Goal: Task Accomplishment & Management: Manage account settings

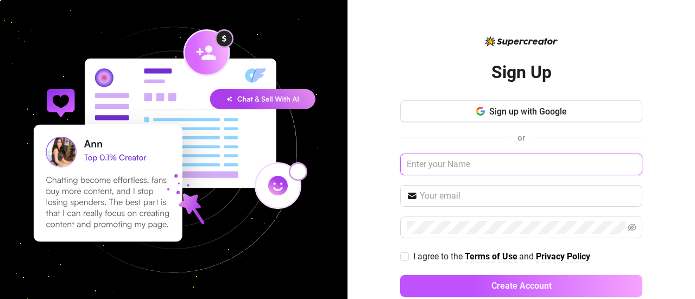
click at [423, 166] on input "text" at bounding box center [521, 165] width 242 height 22
click at [434, 204] on span at bounding box center [521, 196] width 242 height 22
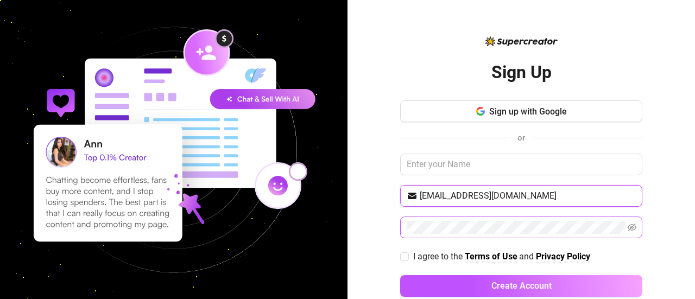
type input "[EMAIL_ADDRESS][DOMAIN_NAME]"
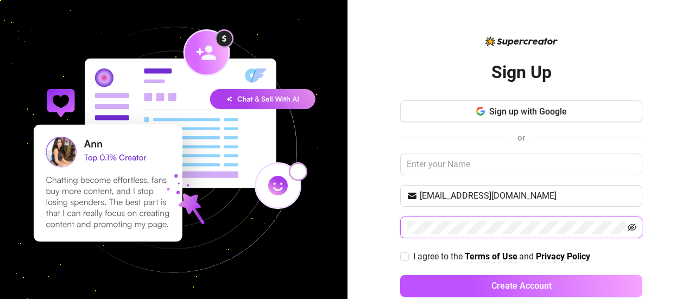
click at [627, 227] on icon "eye-invisible" at bounding box center [631, 228] width 9 height 8
click at [409, 251] on span "I agree to the Terms of Use and Privacy Policy" at bounding box center [502, 257] width 186 height 14
click at [403, 252] on input "I agree to the Terms of Use and Privacy Policy" at bounding box center [404, 256] width 8 height 8
checkbox input "true"
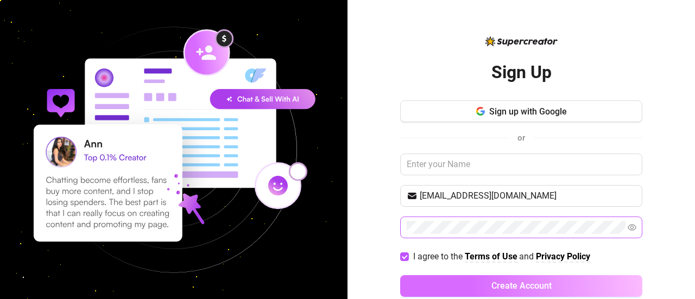
click at [438, 281] on button "Create Account" at bounding box center [521, 286] width 242 height 22
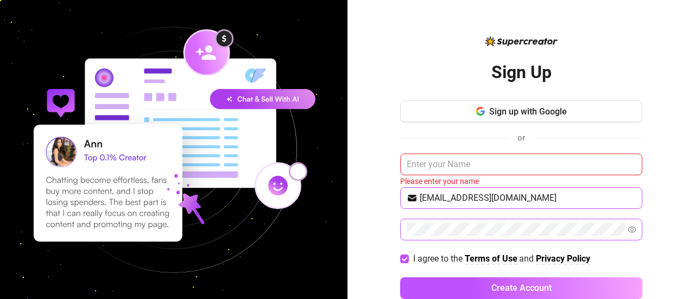
scroll to position [21, 0]
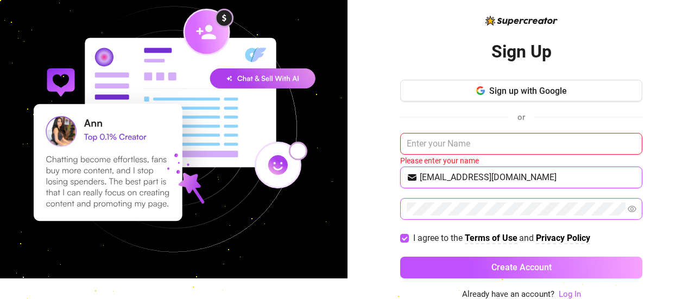
click at [423, 179] on input "[EMAIL_ADDRESS][DOMAIN_NAME]" at bounding box center [528, 177] width 216 height 13
click at [559, 293] on link "Log In" at bounding box center [570, 294] width 22 height 10
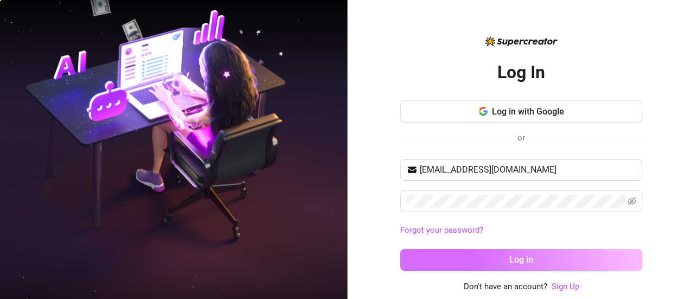
click at [504, 254] on button "Log in" at bounding box center [521, 260] width 242 height 22
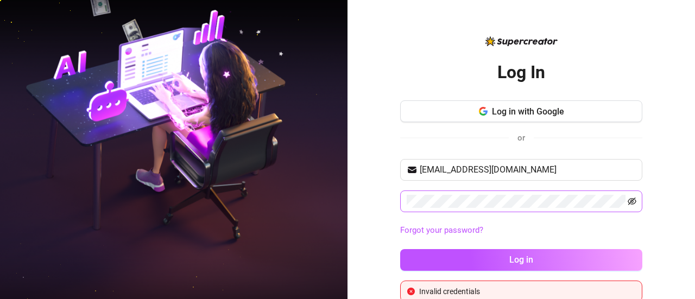
click at [629, 201] on icon "eye-invisible" at bounding box center [631, 201] width 9 height 9
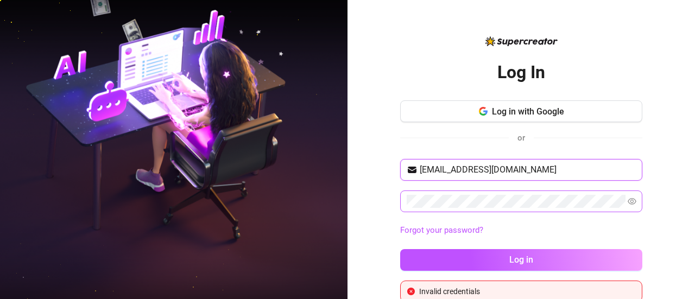
click at [420, 169] on input "[EMAIL_ADDRESS][DOMAIN_NAME]" at bounding box center [528, 169] width 216 height 13
type input "[EMAIL_ADDRESS][DOMAIN_NAME]"
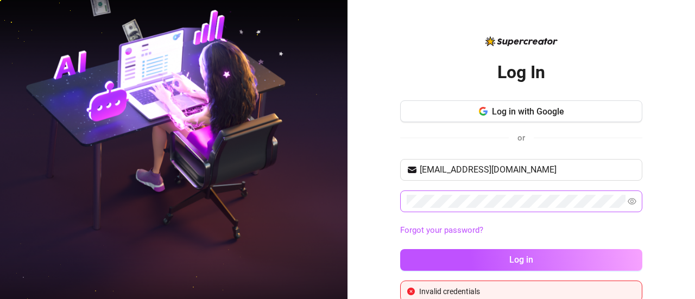
click at [455, 146] on div "Log in with Google or" at bounding box center [521, 126] width 242 height 53
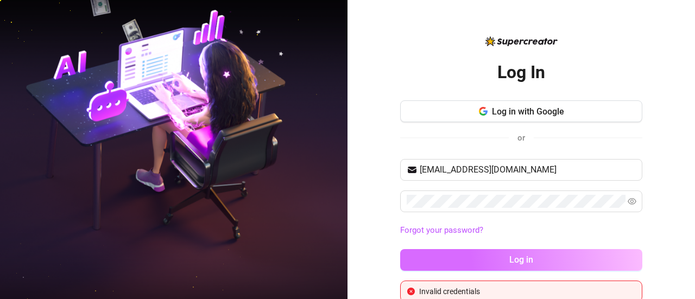
click at [430, 256] on button "Log in" at bounding box center [521, 260] width 242 height 22
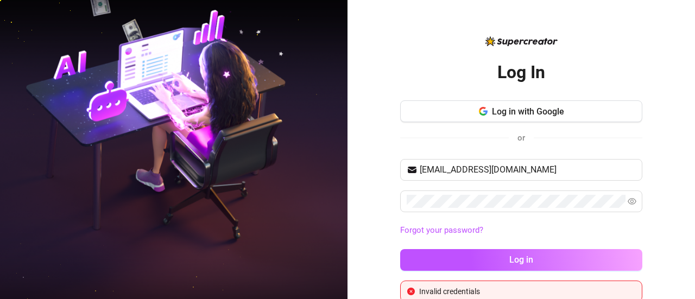
scroll to position [14, 0]
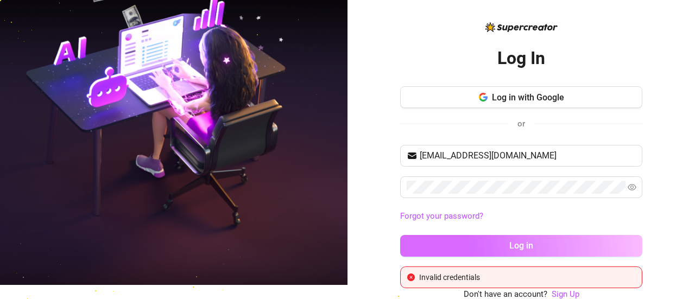
click at [445, 241] on button "Log in" at bounding box center [521, 246] width 242 height 22
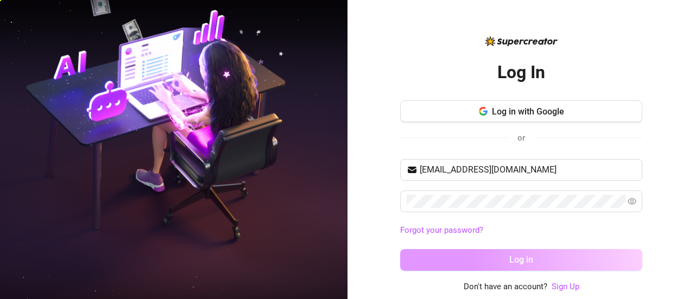
scroll to position [0, 0]
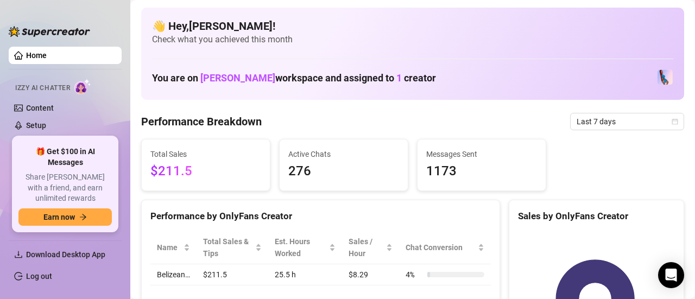
click at [236, 168] on span "$211.5" at bounding box center [205, 171] width 111 height 21
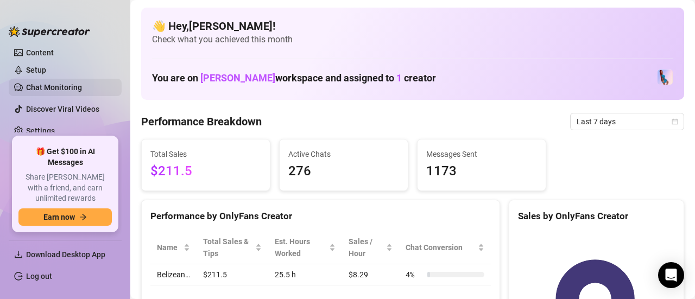
click at [58, 83] on link "Chat Monitoring" at bounding box center [54, 87] width 56 height 9
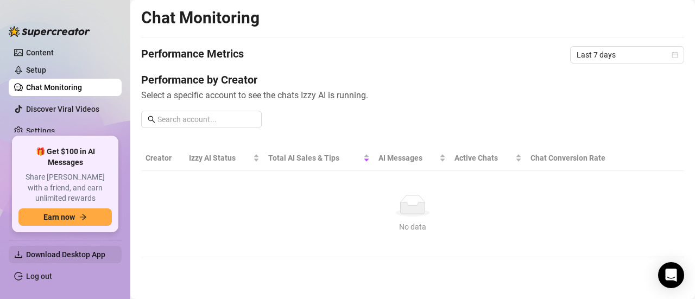
click at [89, 253] on span "Download Desktop App" at bounding box center [65, 254] width 79 height 9
click at [83, 256] on span "Download Desktop App" at bounding box center [65, 254] width 79 height 9
click at [78, 248] on span "Download Desktop App" at bounding box center [69, 254] width 87 height 17
click at [54, 49] on link "Content" at bounding box center [40, 52] width 28 height 9
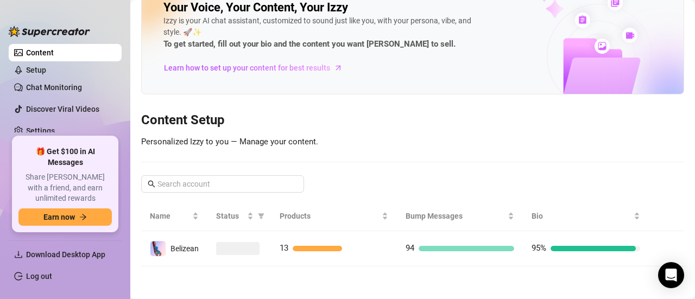
scroll to position [24, 0]
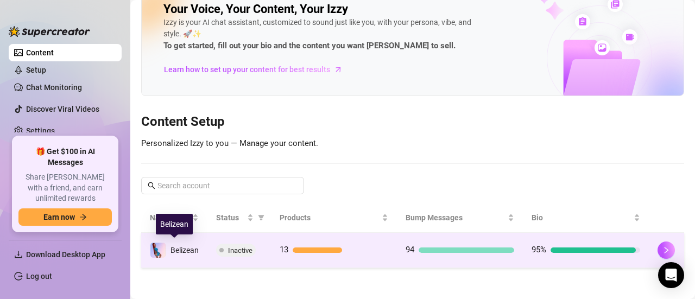
click at [183, 253] on span "Belizean" at bounding box center [184, 250] width 28 height 9
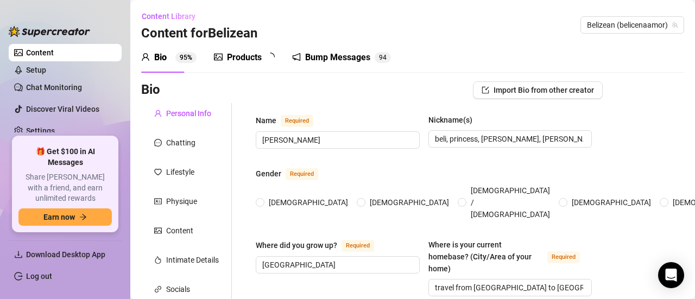
radio input "true"
type input "[DATE]"
click at [190, 145] on div "Chatting" at bounding box center [180, 143] width 29 height 12
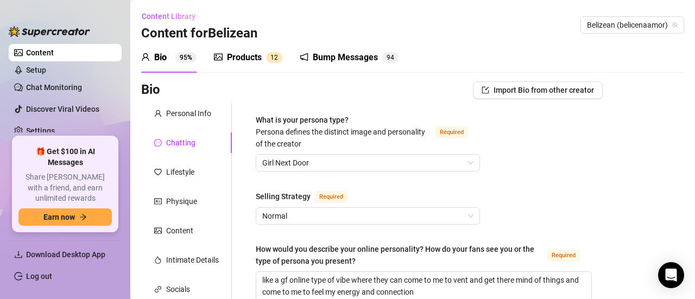
click at [341, 55] on div "Bump Messages" at bounding box center [345, 57] width 65 height 13
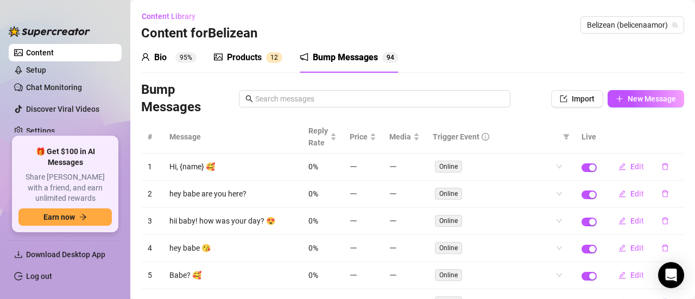
click at [160, 54] on div "Bio" at bounding box center [160, 57] width 12 height 13
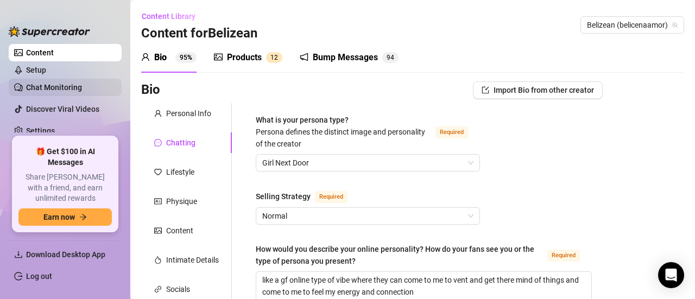
click at [54, 84] on link "Chat Monitoring" at bounding box center [54, 87] width 56 height 9
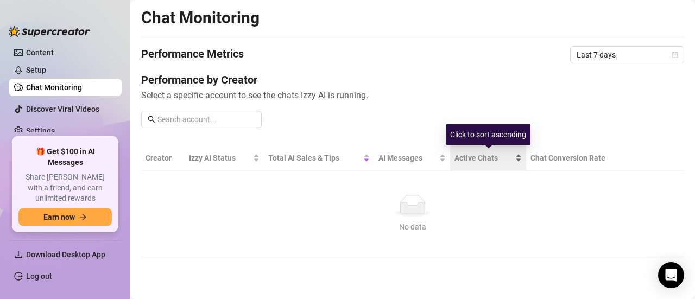
click at [484, 164] on div "Active Chats" at bounding box center [487, 158] width 67 height 12
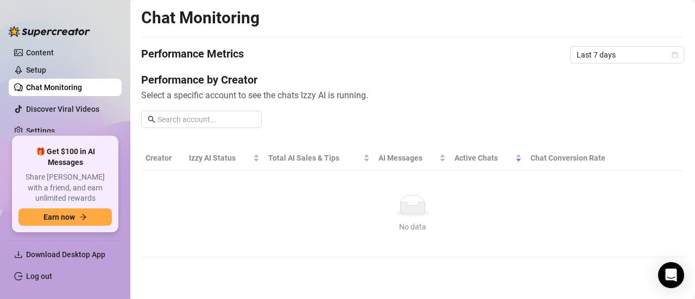
click at [163, 162] on th "Creator" at bounding box center [162, 158] width 43 height 26
click at [161, 155] on th "Creator" at bounding box center [162, 158] width 43 height 26
click at [642, 53] on span "Last 7 days" at bounding box center [626, 55] width 101 height 16
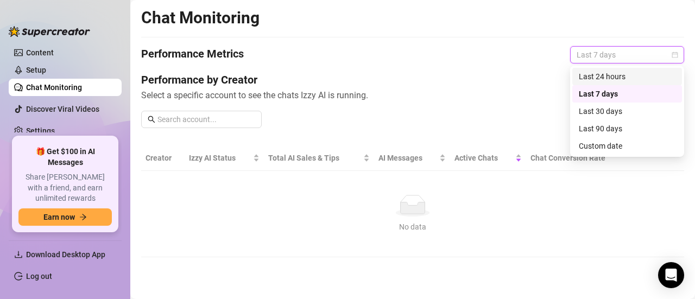
click at [606, 79] on div "Last 24 hours" at bounding box center [627, 77] width 97 height 12
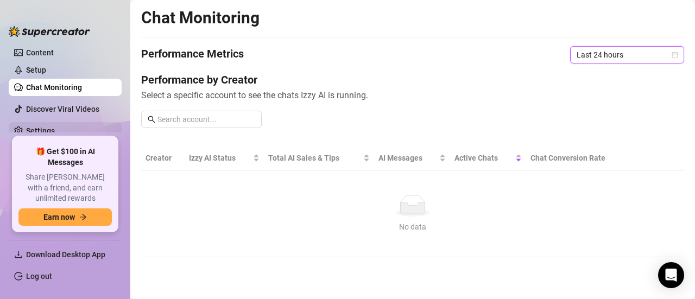
click at [36, 132] on link "Settings" at bounding box center [40, 130] width 29 height 9
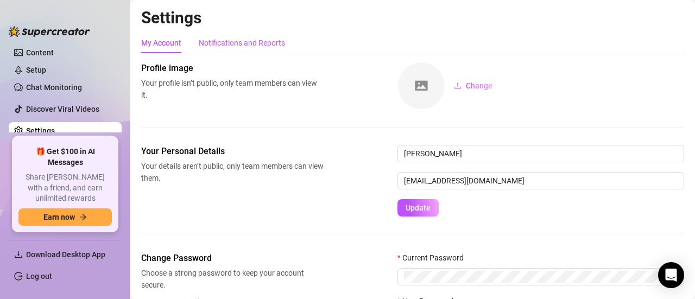
click at [255, 43] on div "Notifications and Reports" at bounding box center [242, 43] width 86 height 12
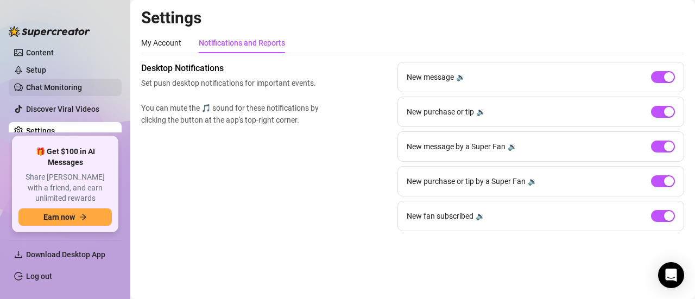
click at [61, 86] on link "Chat Monitoring" at bounding box center [54, 87] width 56 height 9
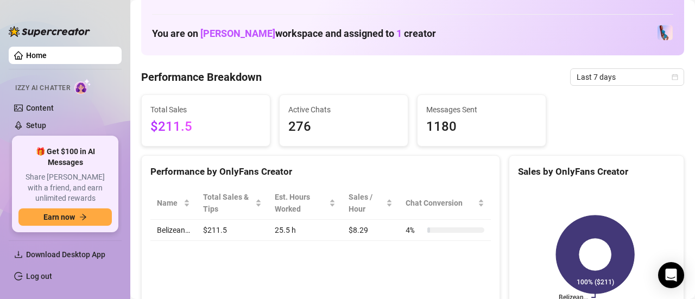
scroll to position [45, 0]
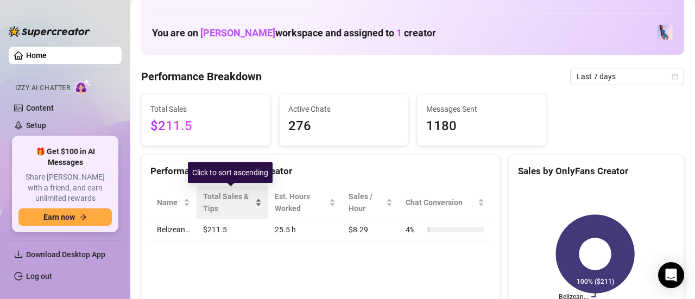
click at [258, 200] on div "Total Sales & Tips" at bounding box center [232, 203] width 59 height 24
click at [254, 204] on div "Total Sales & Tips" at bounding box center [232, 203] width 59 height 24
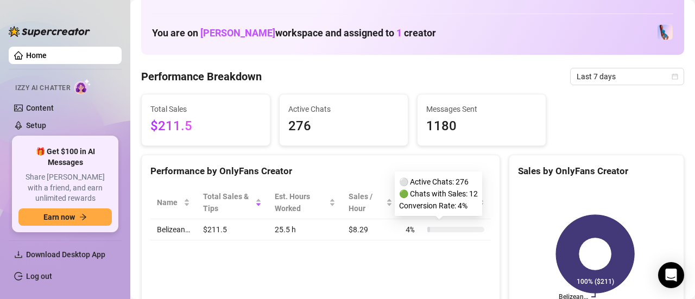
click at [422, 225] on div "4 %" at bounding box center [444, 230] width 79 height 12
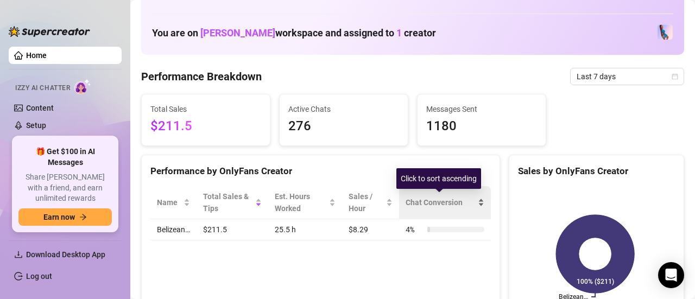
click at [477, 205] on div "Chat Conversion" at bounding box center [444, 202] width 79 height 12
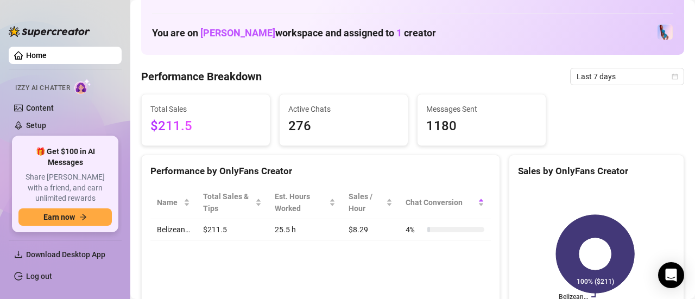
click at [511, 225] on div "Belizean… 100% ($211)" at bounding box center [596, 253] width 174 height 153
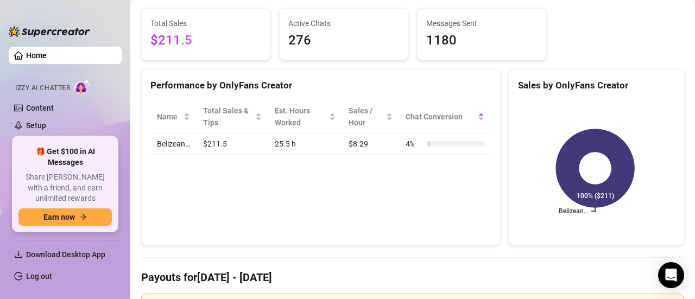
scroll to position [136, 0]
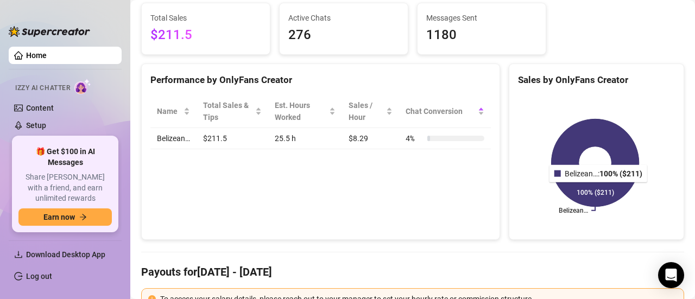
click at [594, 189] on icon at bounding box center [594, 162] width 87 height 87
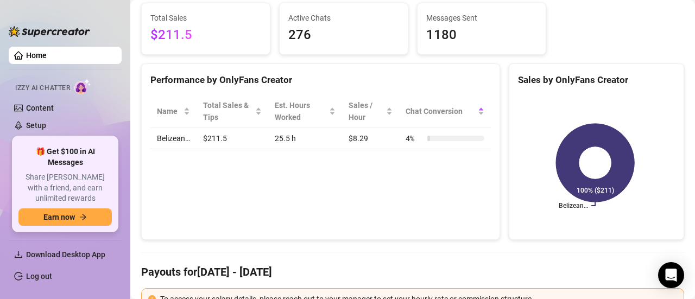
click at [76, 140] on link "Chat Monitoring" at bounding box center [54, 142] width 56 height 9
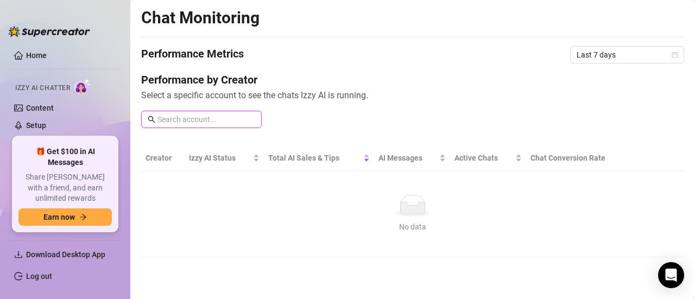
click at [181, 115] on input "text" at bounding box center [206, 119] width 98 height 12
click at [73, 85] on div "Izzy AI Chatter" at bounding box center [64, 87] width 98 height 16
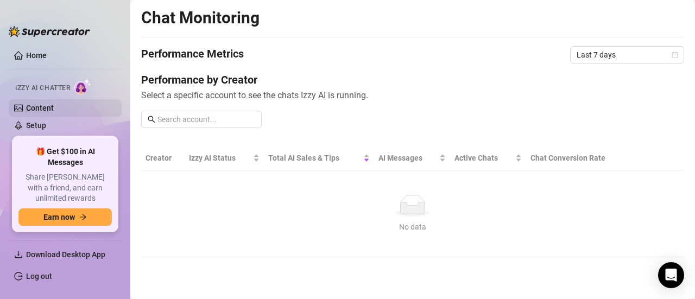
click at [43, 110] on link "Content" at bounding box center [40, 108] width 28 height 9
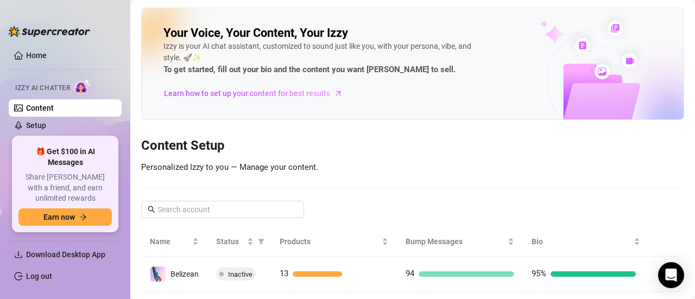
scroll to position [24, 0]
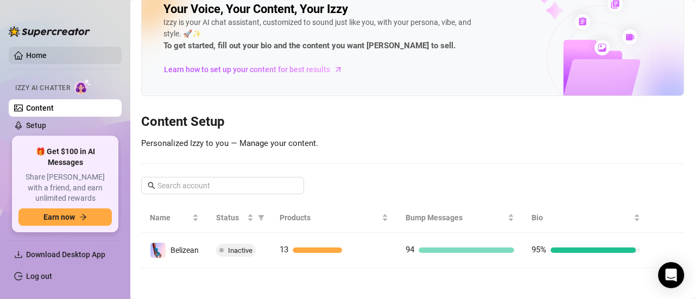
click at [47, 57] on link "Home" at bounding box center [36, 55] width 21 height 9
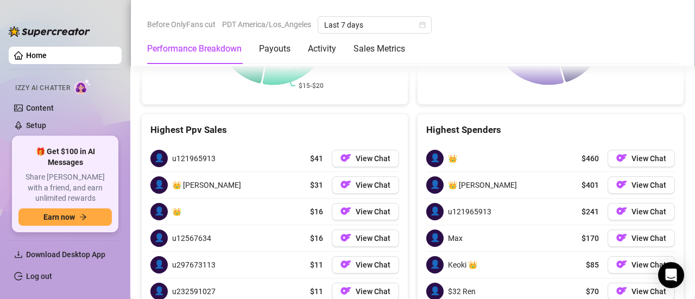
scroll to position [1874, 0]
